Goal: Task Accomplishment & Management: Manage account settings

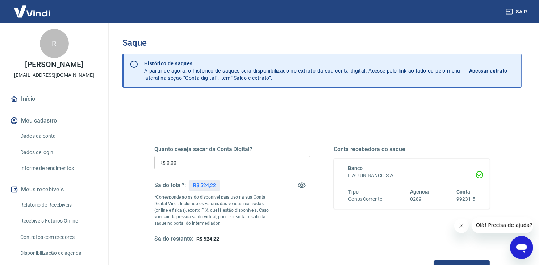
click at [196, 159] on input "R$ 0,00" at bounding box center [232, 162] width 156 height 13
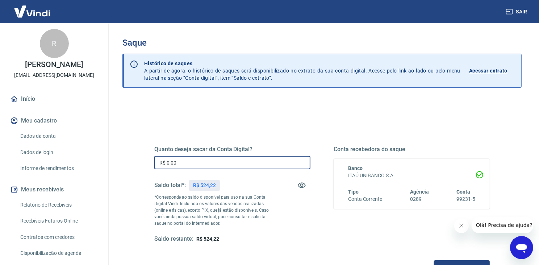
click at [196, 159] on input "R$ 0,00" at bounding box center [232, 162] width 156 height 13
type input "R$ 524,22"
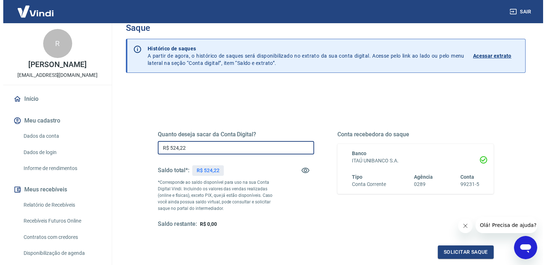
scroll to position [70, 0]
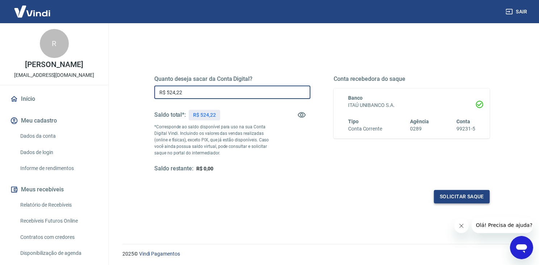
click at [482, 193] on button "Solicitar saque" at bounding box center [462, 196] width 56 height 13
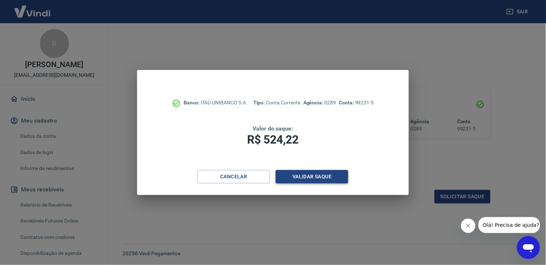
click at [298, 179] on button "Validar saque" at bounding box center [311, 176] width 72 height 13
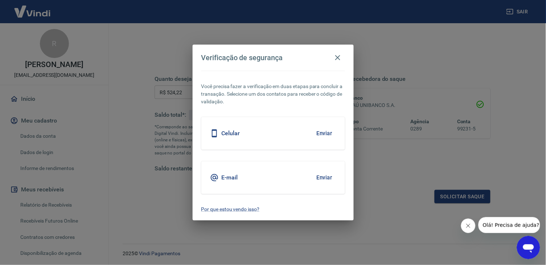
click at [324, 178] on button "Enviar" at bounding box center [324, 177] width 24 height 15
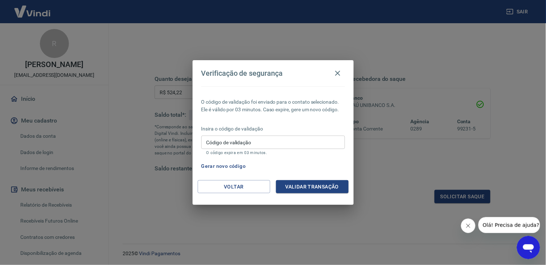
click at [265, 138] on input "Código de validação" at bounding box center [273, 142] width 144 height 13
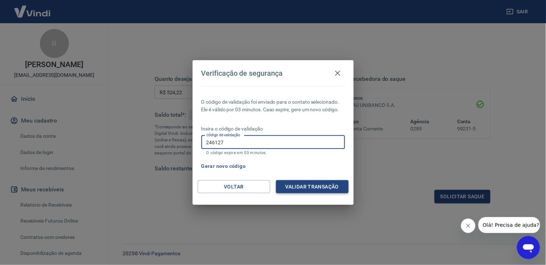
type input "246127"
click at [310, 187] on button "Validar transação" at bounding box center [312, 186] width 72 height 13
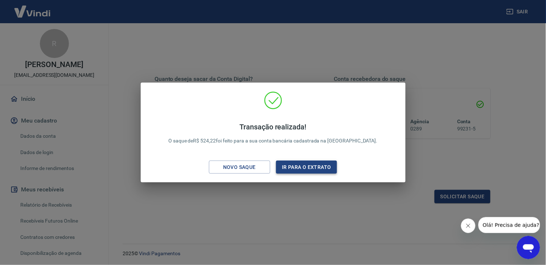
click at [312, 163] on button "Ir para o extrato" at bounding box center [306, 167] width 61 height 13
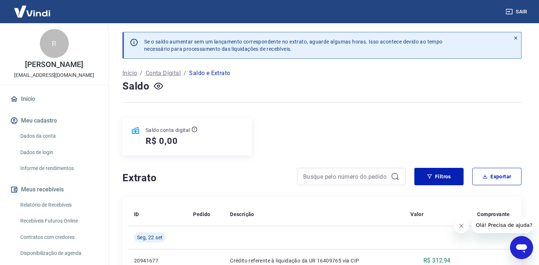
scroll to position [1, 0]
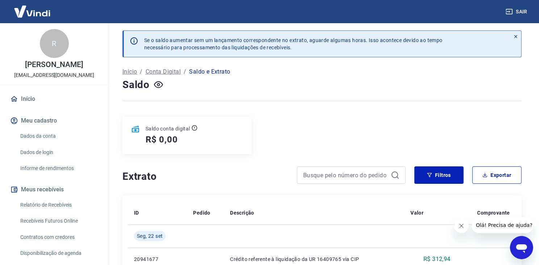
click at [37, 97] on link "Início" at bounding box center [54, 99] width 91 height 16
